Goal: Find specific page/section: Find specific page/section

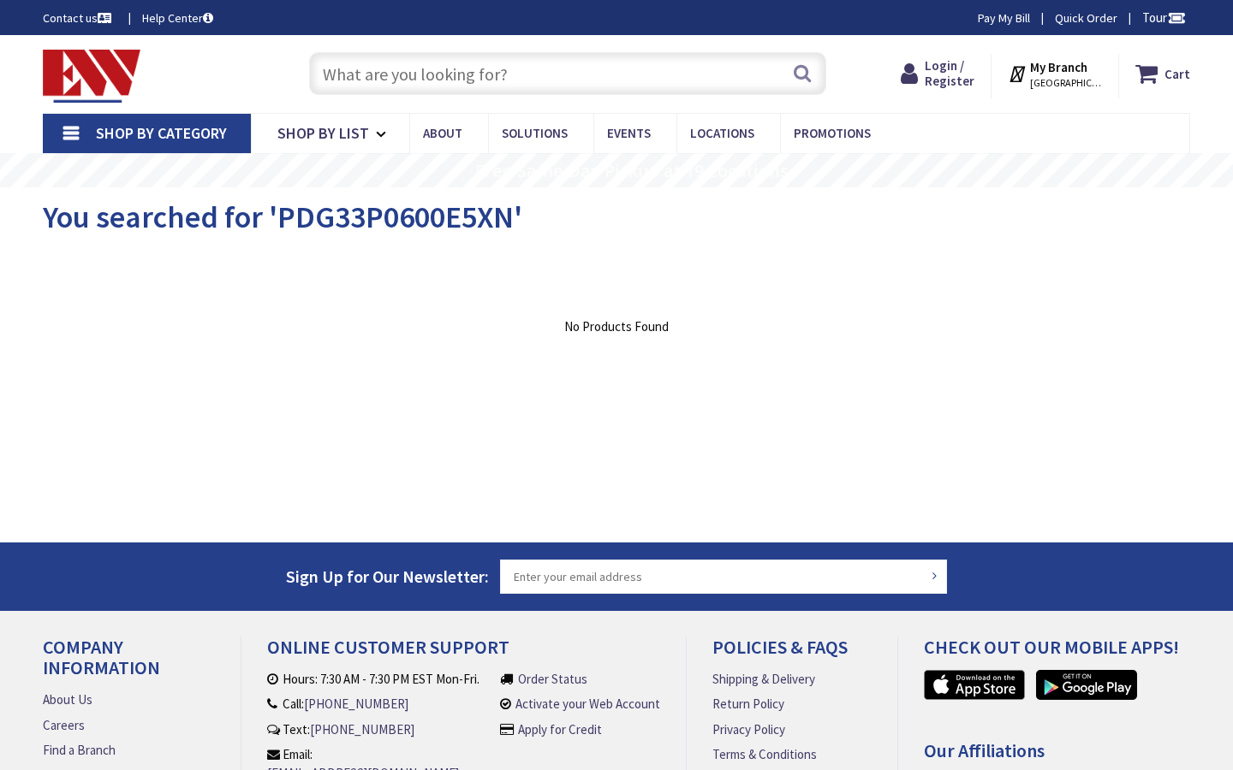
type input "Embarcadero Ctr, [GEOGRAPHIC_DATA], [GEOGRAPHIC_DATA]"
